Goal: Transaction & Acquisition: Purchase product/service

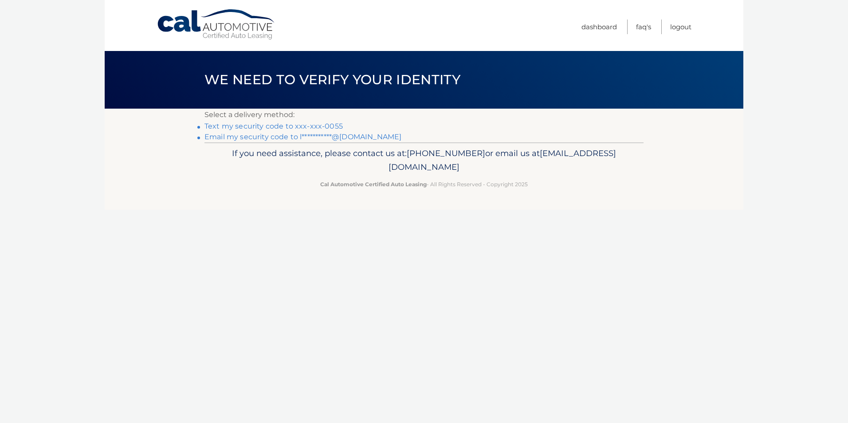
click at [249, 125] on link "Text my security code to xxx-xxx-0055" at bounding box center [273, 126] width 138 height 8
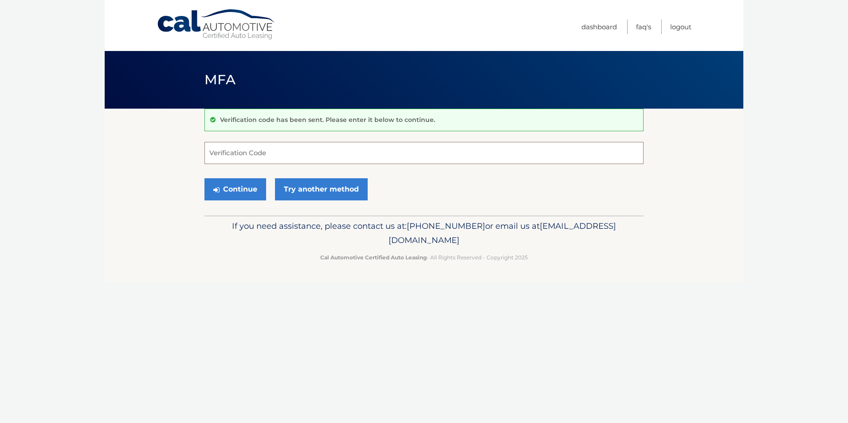
click at [277, 150] on input "Verification Code" at bounding box center [423, 153] width 439 height 22
type input "685830"
click at [235, 187] on button "Continue" at bounding box center [235, 189] width 62 height 22
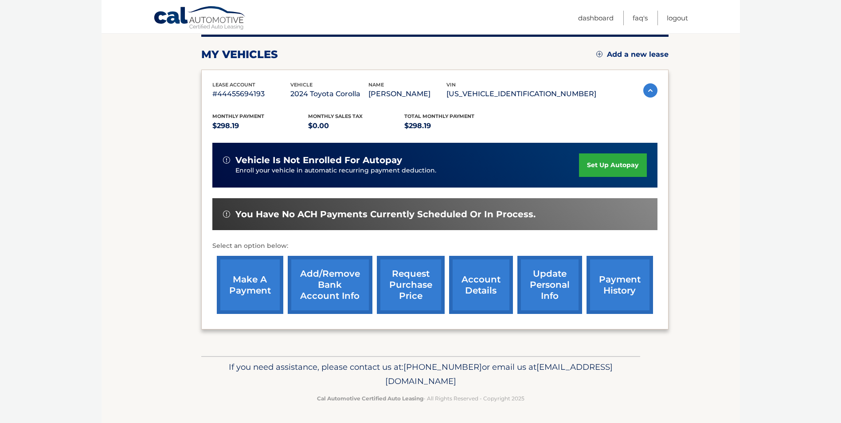
scroll to position [114, 0]
click at [240, 289] on link "make a payment" at bounding box center [250, 284] width 67 height 58
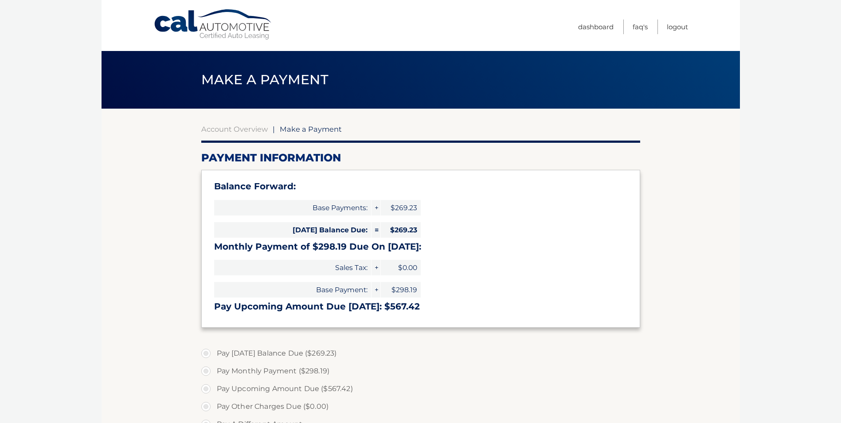
select select "OTg5ZTM1ZGEtNGM0OS00NDUwLWE5MjgtOTkwMThlOGM5ZTY4"
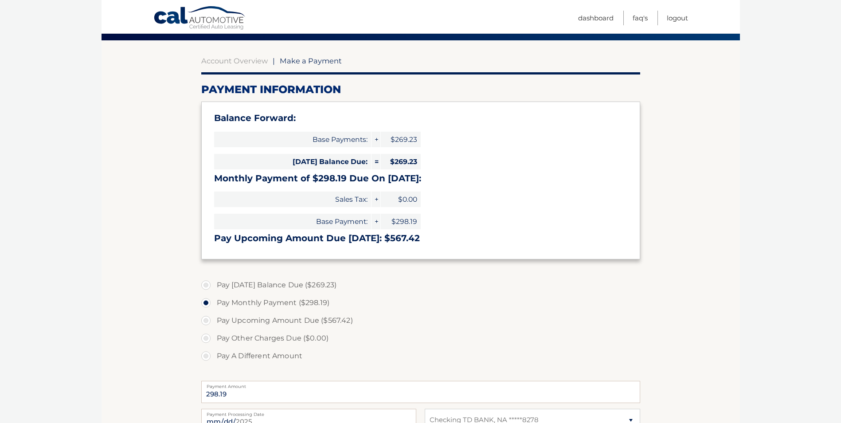
scroll to position [89, 0]
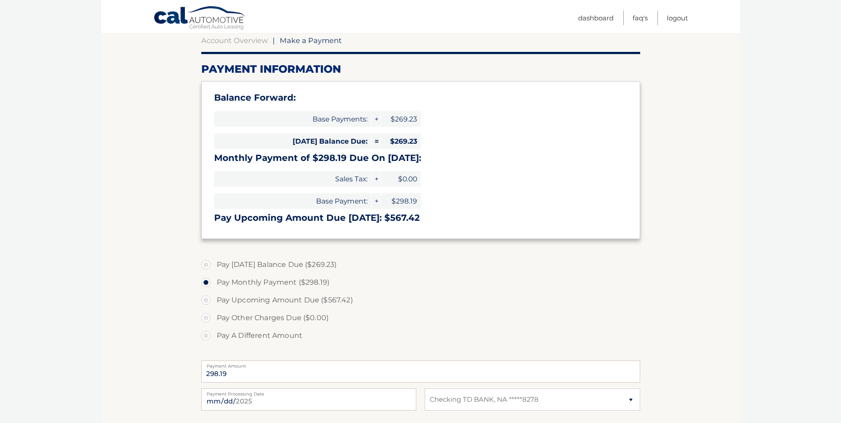
click at [206, 337] on label "Pay A Different Amount" at bounding box center [420, 336] width 439 height 18
click at [206, 337] on input "Pay A Different Amount" at bounding box center [209, 334] width 9 height 14
radio input "true"
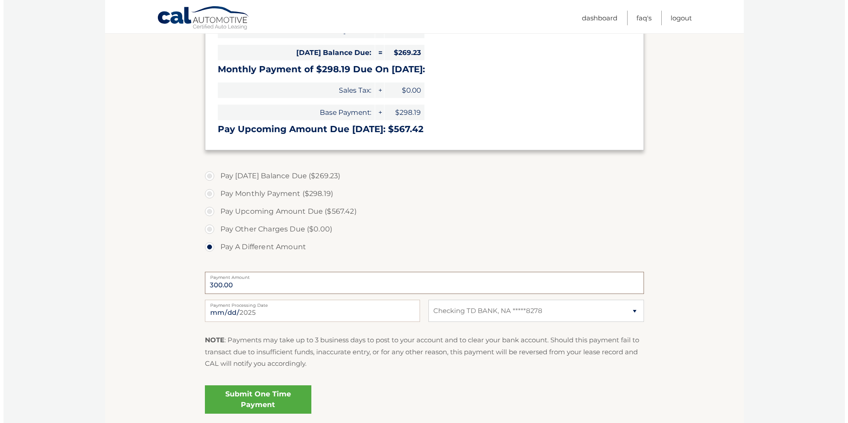
scroll to position [248, 0]
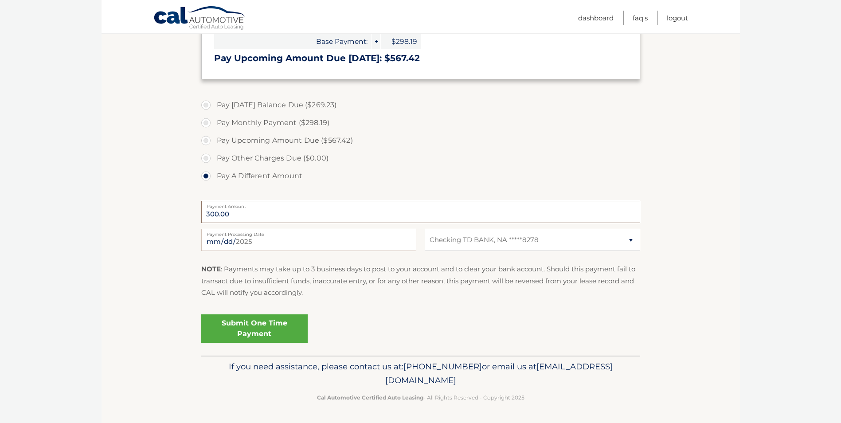
type input "300.00"
click at [251, 327] on link "Submit One Time Payment" at bounding box center [254, 328] width 106 height 28
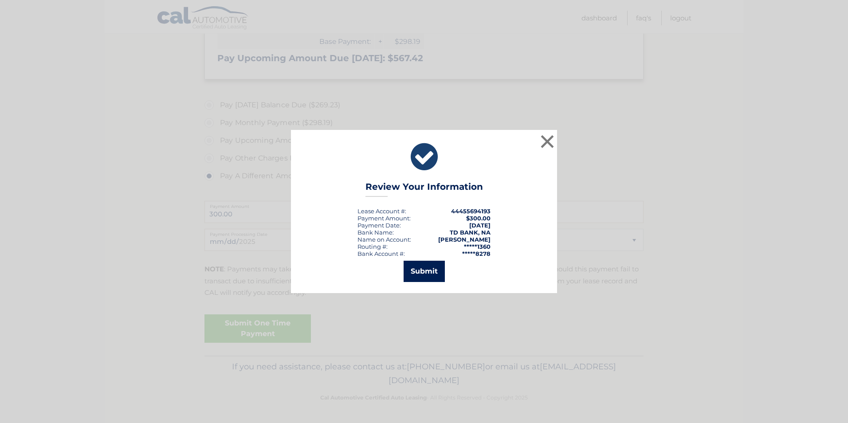
click at [424, 271] on button "Submit" at bounding box center [424, 271] width 41 height 21
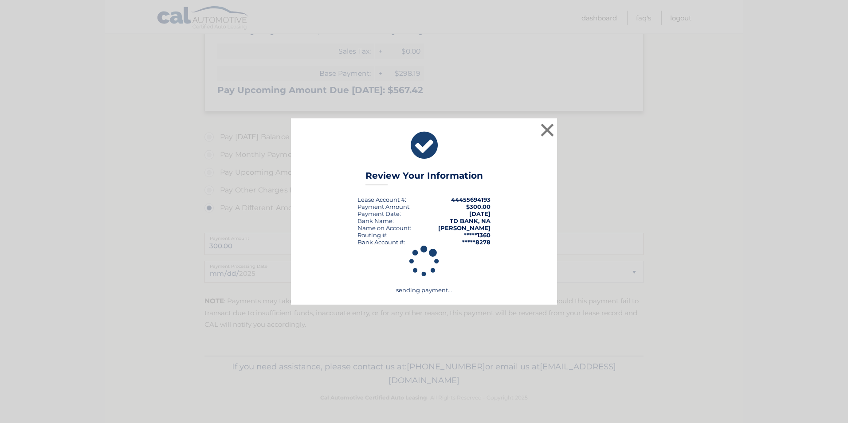
scroll to position [216, 0]
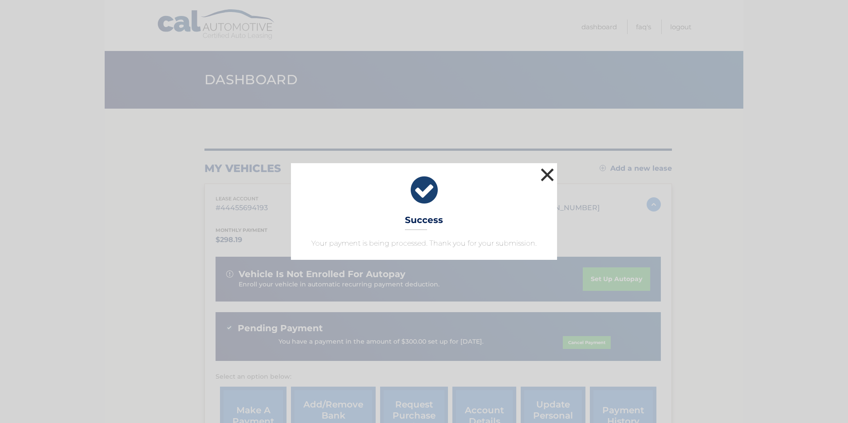
click at [549, 176] on button "×" at bounding box center [547, 175] width 18 height 18
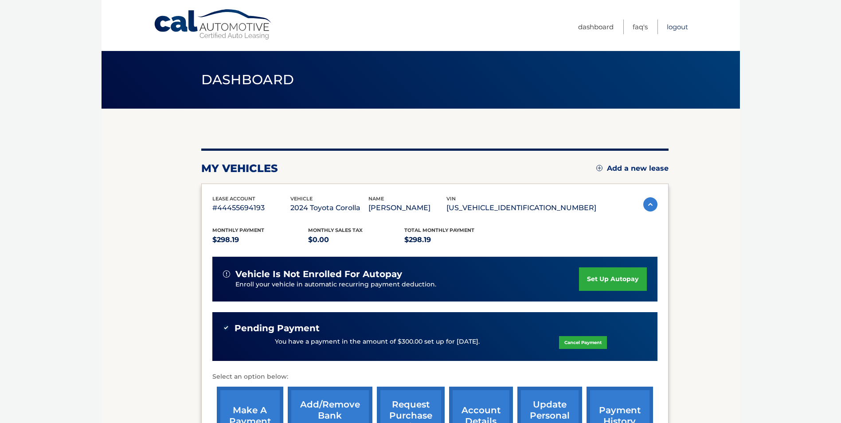
click at [675, 27] on link "Logout" at bounding box center [677, 27] width 21 height 15
